Goal: Task Accomplishment & Management: Manage account settings

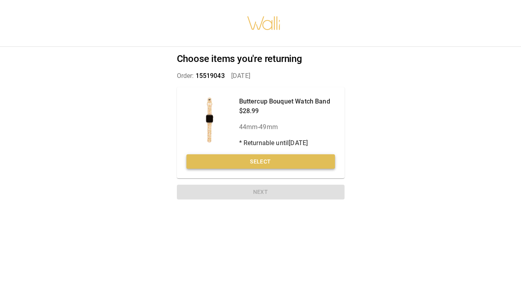
click at [239, 160] on button "Select" at bounding box center [261, 161] width 149 height 15
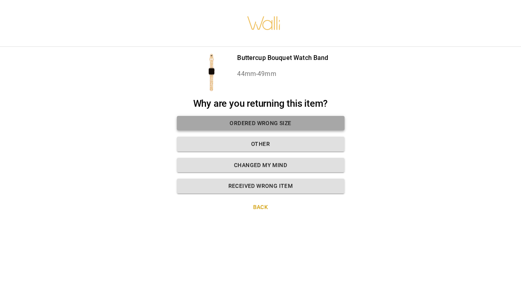
click at [242, 126] on button "Ordered wrong size" at bounding box center [261, 123] width 168 height 15
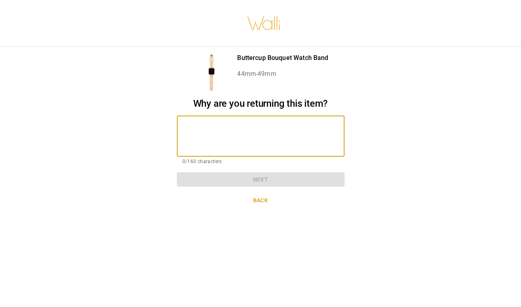
click at [229, 145] on textarea at bounding box center [261, 136] width 157 height 28
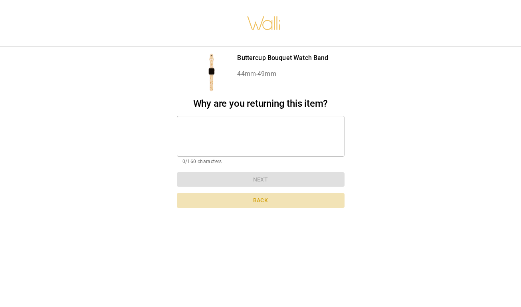
click at [256, 197] on button "Back" at bounding box center [261, 200] width 168 height 15
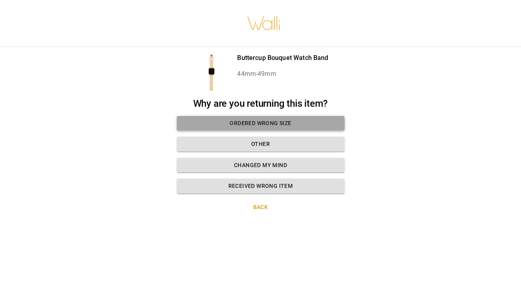
click at [252, 124] on button "Ordered wrong size" at bounding box center [261, 123] width 168 height 15
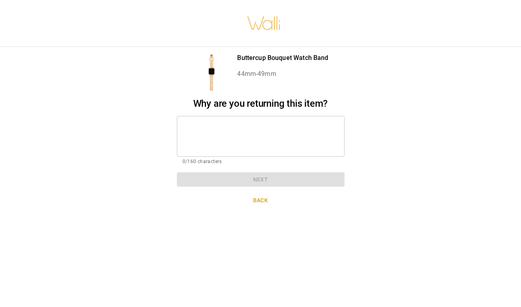
click at [234, 137] on textarea at bounding box center [261, 136] width 157 height 28
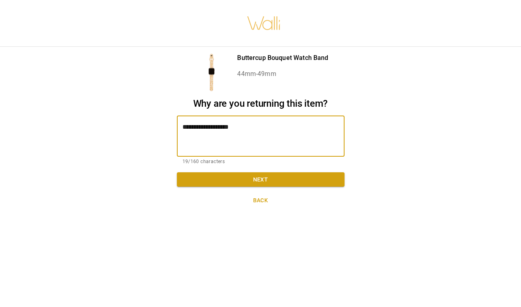
type textarea "**********"
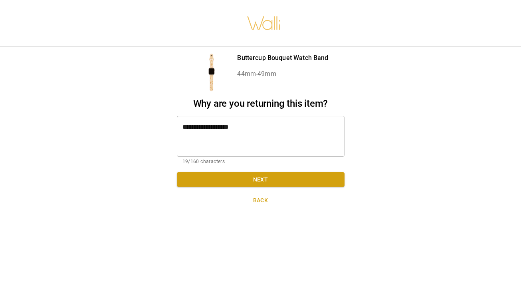
click at [263, 169] on div "**********" at bounding box center [261, 142] width 168 height 89
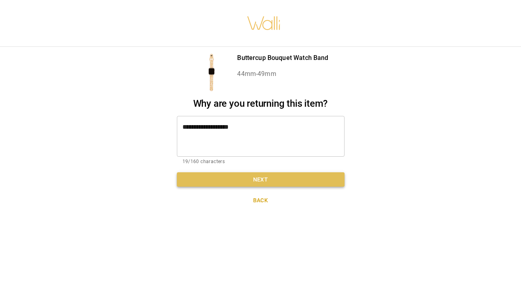
click at [263, 173] on button "Next" at bounding box center [261, 179] width 168 height 15
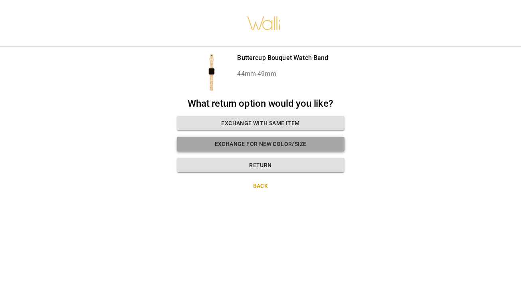
click at [260, 146] on button "Exchange for new color/size" at bounding box center [261, 144] width 168 height 15
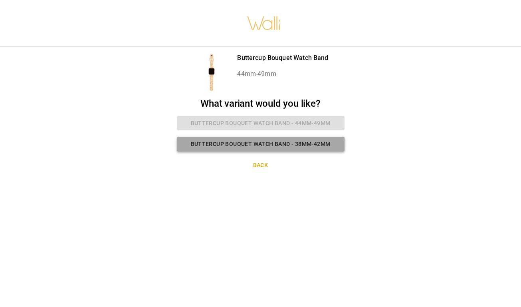
click at [264, 143] on button "Buttercup Bouquet Watch Band - 38mm-42mm" at bounding box center [261, 144] width 168 height 15
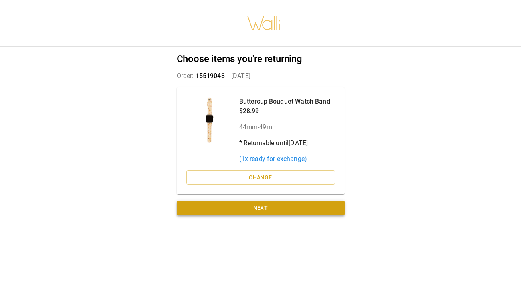
click at [263, 207] on button "Next" at bounding box center [261, 208] width 168 height 15
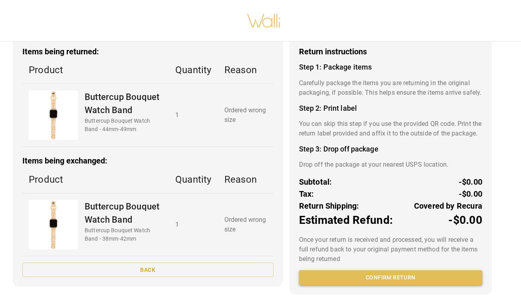
click at [356, 278] on button "Confirm return" at bounding box center [390, 277] width 183 height 15
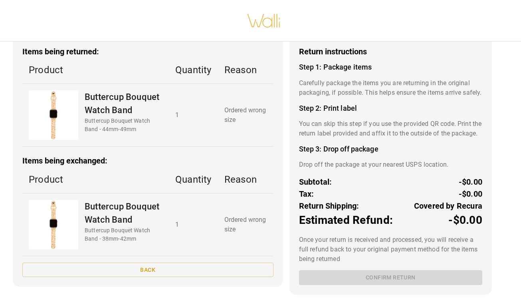
scroll to position [53, 0]
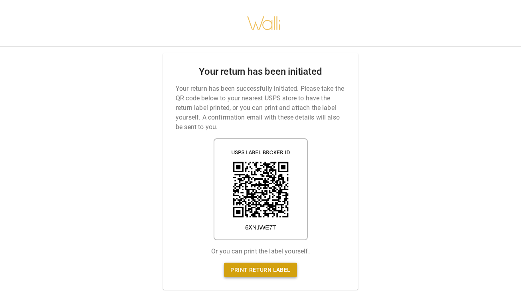
click at [257, 271] on link "Print return label" at bounding box center [260, 270] width 73 height 15
